Goal: Use online tool/utility: Utilize a website feature to perform a specific function

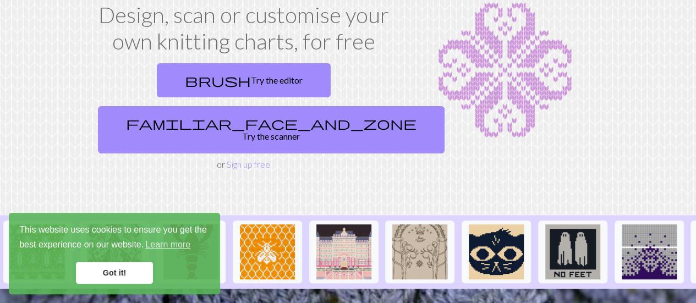
click at [103, 278] on link "Got it!" at bounding box center [114, 273] width 77 height 22
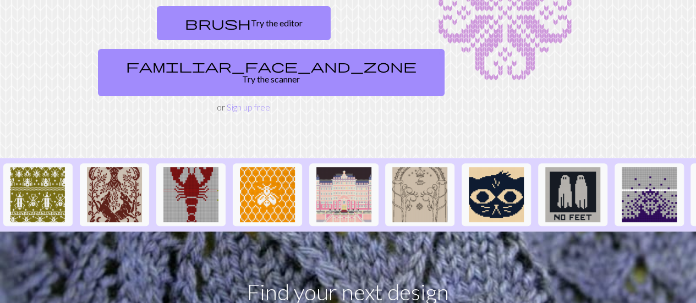
scroll to position [132, 0]
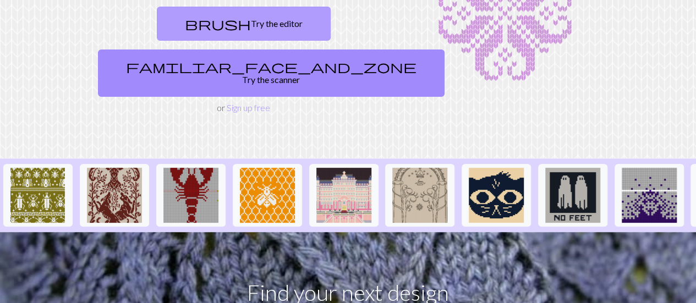
click at [159, 23] on link "brush Try the editor" at bounding box center [244, 24] width 174 height 34
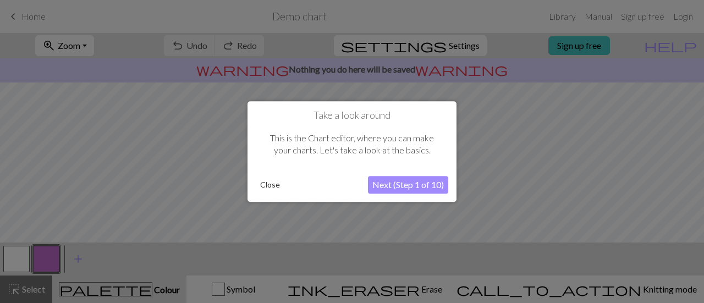
click at [273, 179] on button "Close" at bounding box center [270, 185] width 29 height 16
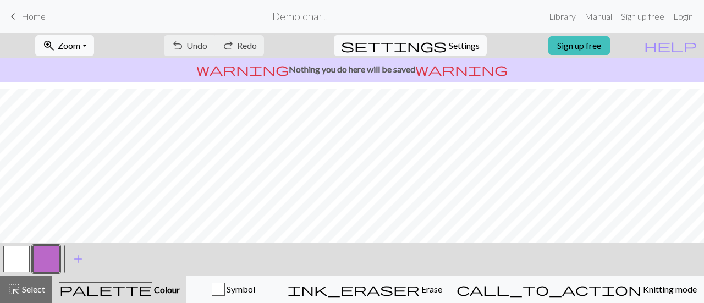
scroll to position [101, 0]
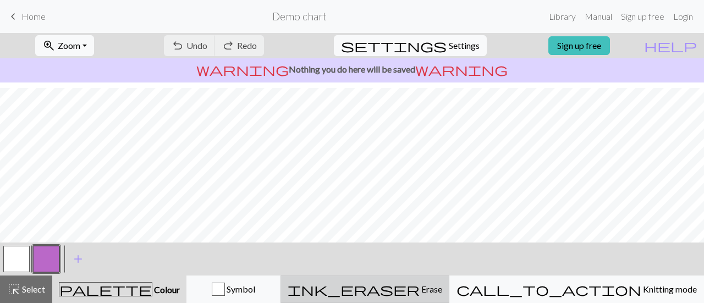
click at [449, 279] on button "ink_eraser Erase Erase" at bounding box center [364, 289] width 169 height 27
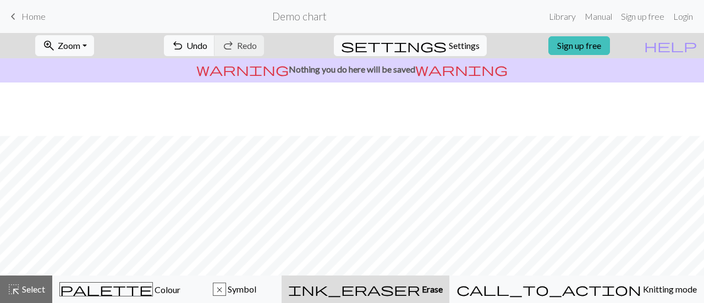
scroll to position [53, 0]
click at [49, 289] on button "highlight_alt Select Select" at bounding box center [26, 289] width 52 height 27
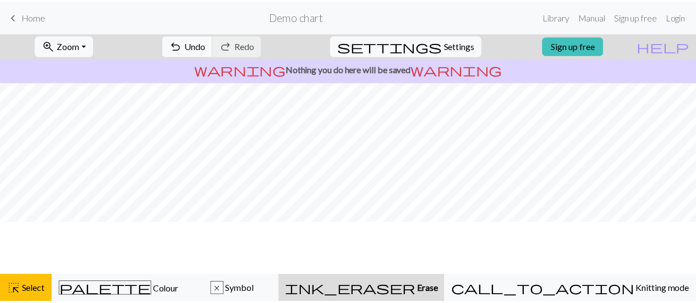
scroll to position [0, 0]
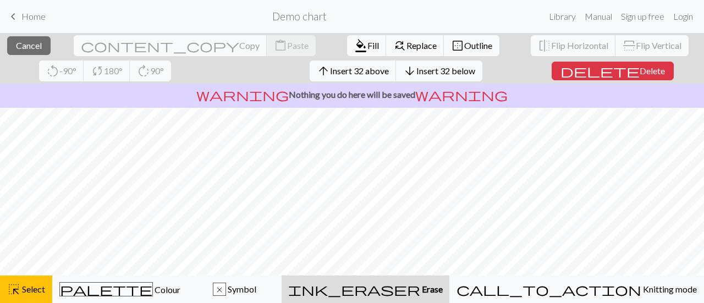
click at [443, 289] on div "ink_eraser Erase Erase" at bounding box center [365, 289] width 155 height 13
click at [560, 76] on span "delete" at bounding box center [599, 70] width 79 height 15
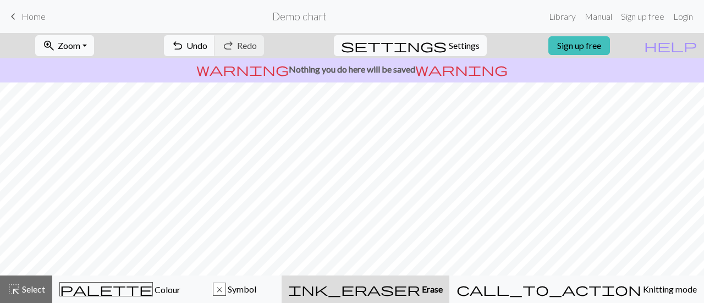
click at [11, 17] on span "keyboard_arrow_left" at bounding box center [13, 16] width 13 height 15
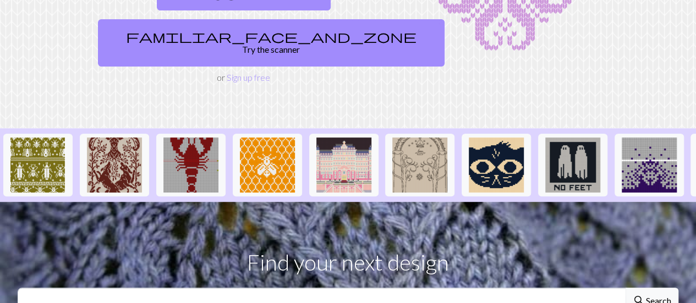
scroll to position [164, 0]
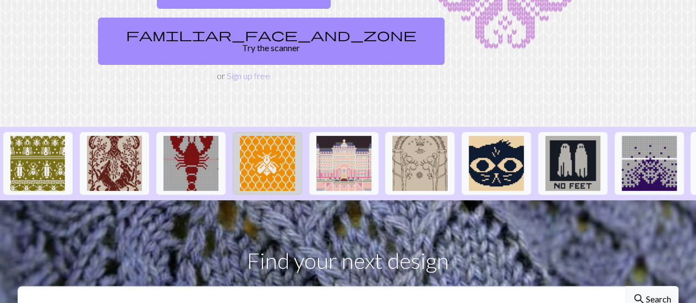
click at [249, 136] on img at bounding box center [267, 163] width 55 height 55
